Goal: Find specific page/section: Find specific page/section

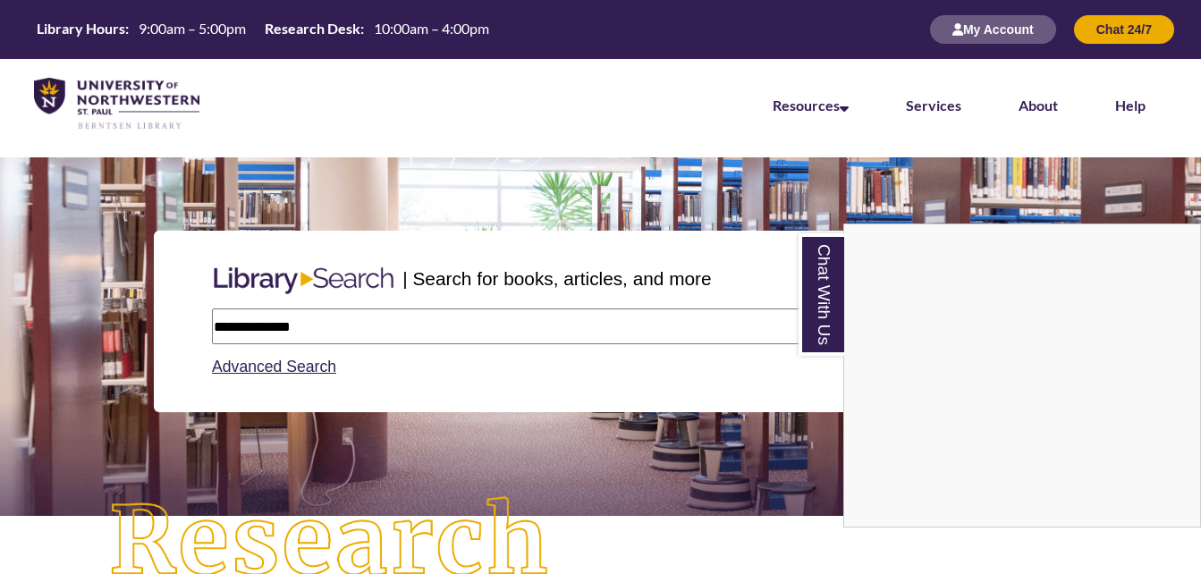
type input "**********"
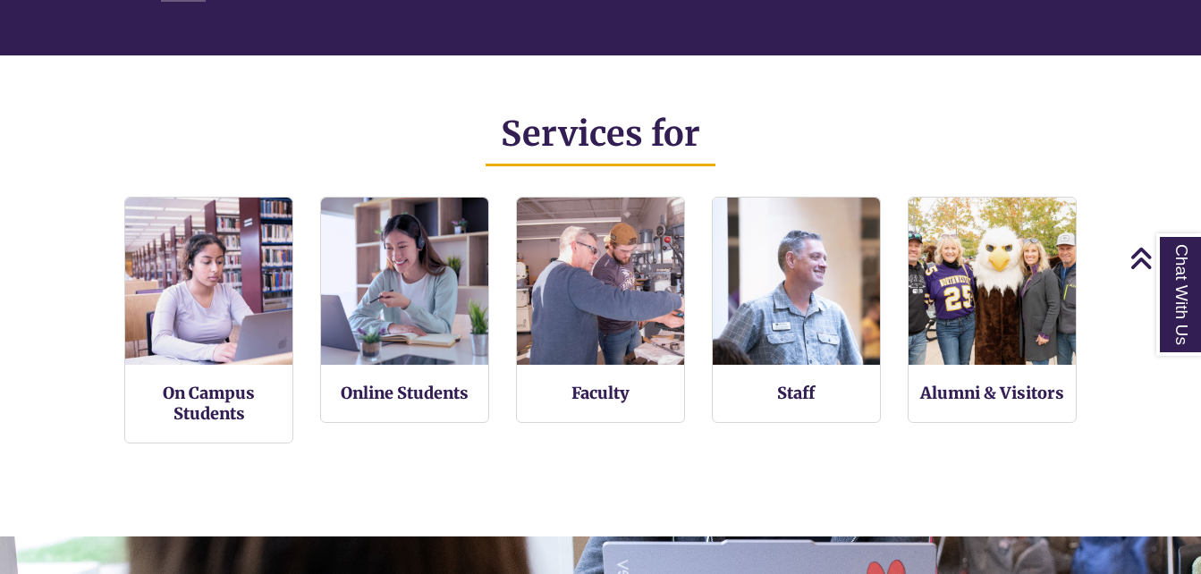
scroll to position [1088, 0]
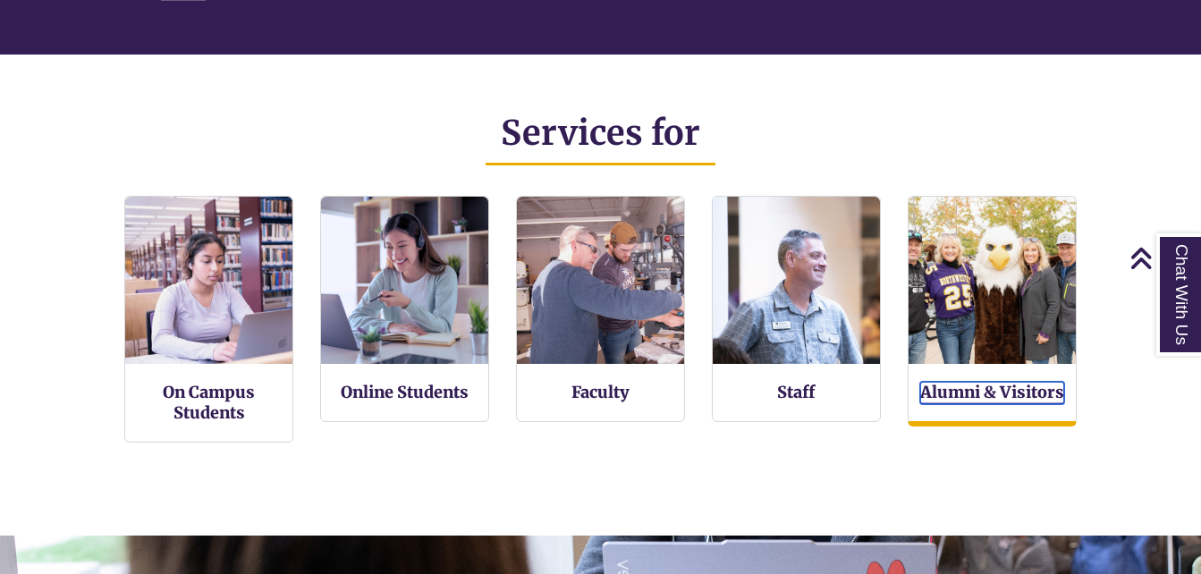
click at [972, 382] on link "Alumni & Visitors" at bounding box center [992, 393] width 144 height 22
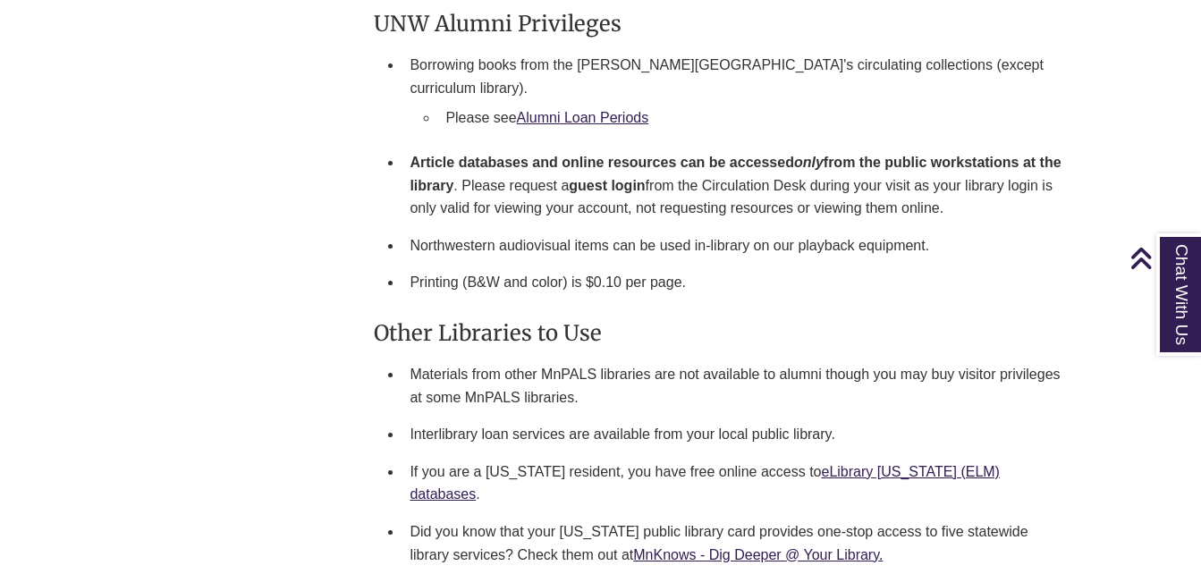
scroll to position [1322, 0]
